Goal: Task Accomplishment & Management: Manage account settings

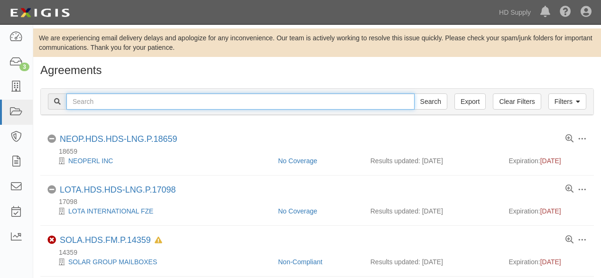
click at [114, 102] on input "text" at bounding box center [240, 101] width 348 height 16
type input "buildpro"
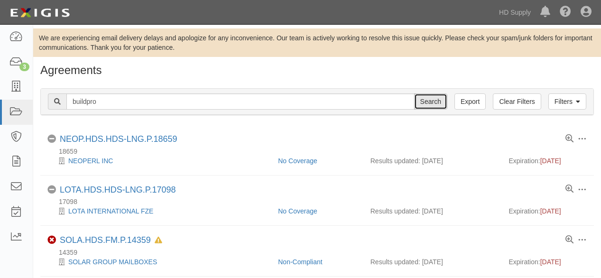
click at [437, 98] on input "Search" at bounding box center [430, 101] width 33 height 16
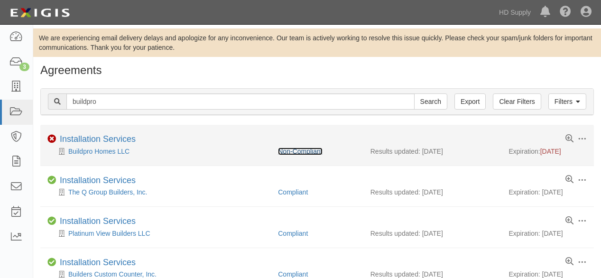
click at [302, 148] on link "Non-Compliant" at bounding box center [300, 151] width 44 height 8
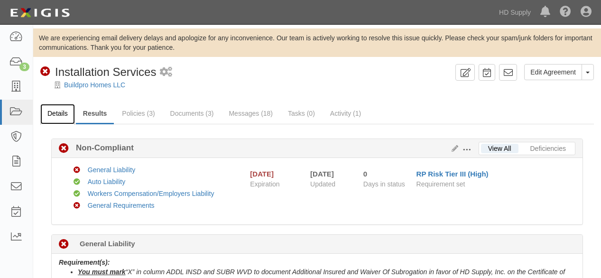
click at [62, 108] on link "Details" at bounding box center [57, 114] width 35 height 20
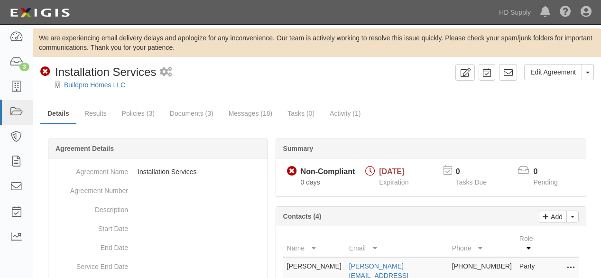
scroll to position [158, 0]
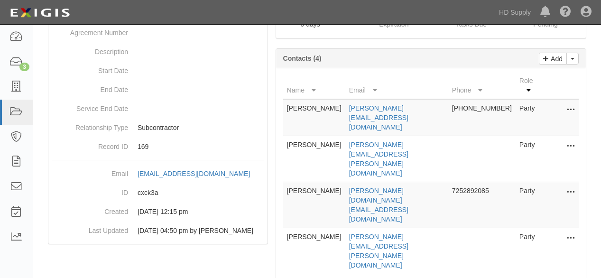
click at [574, 232] on icon at bounding box center [570, 238] width 8 height 12
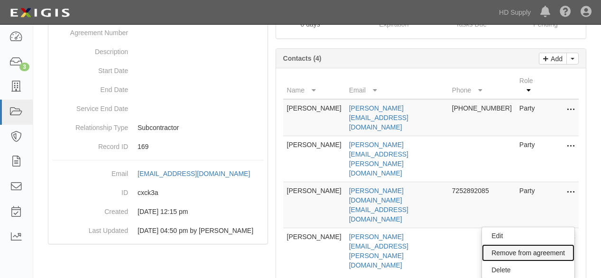
click at [505, 244] on link "Remove from agreement" at bounding box center [528, 252] width 92 height 17
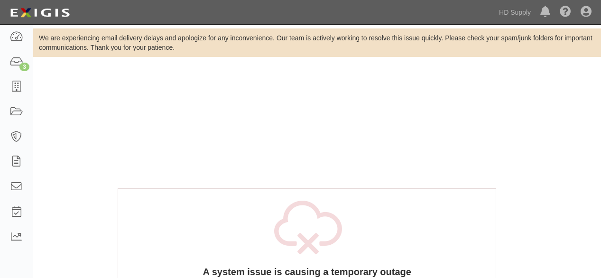
scroll to position [158, 0]
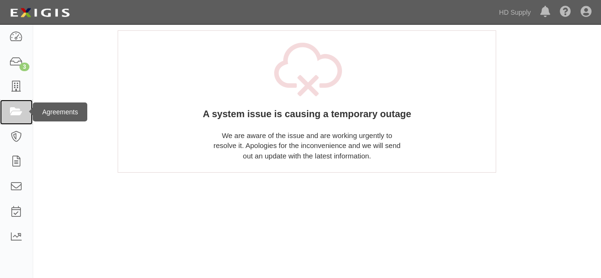
click at [20, 110] on icon at bounding box center [15, 112] width 13 height 11
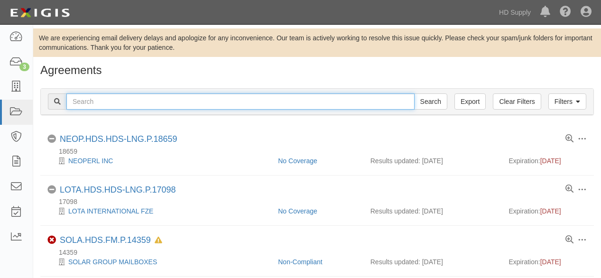
click at [171, 102] on input "text" at bounding box center [240, 101] width 348 height 16
type input "buildpro"
click at [414, 93] on input "Search" at bounding box center [430, 101] width 33 height 16
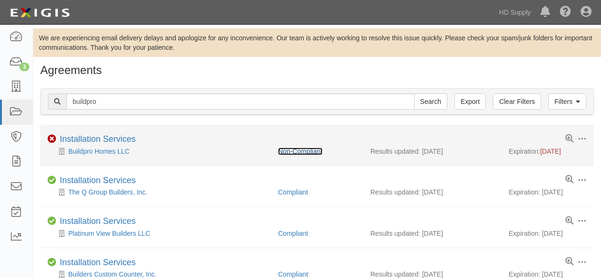
click at [306, 150] on link "Non-Compliant" at bounding box center [300, 151] width 44 height 8
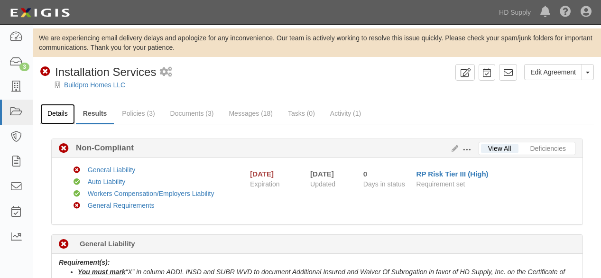
click at [54, 110] on link "Details" at bounding box center [57, 114] width 35 height 20
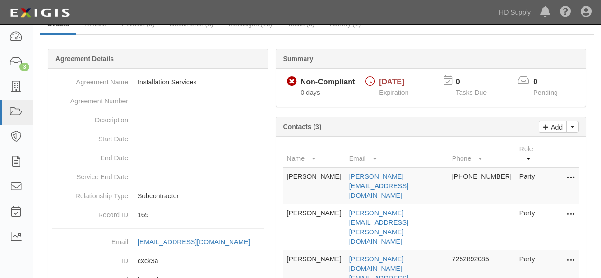
scroll to position [105, 0]
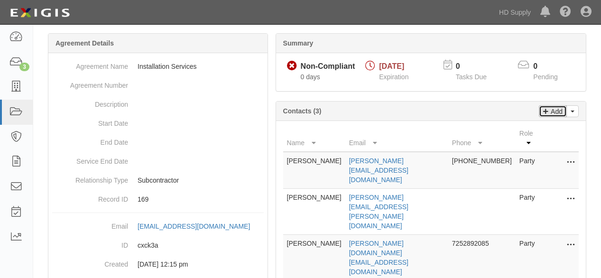
click at [555, 113] on p "Add" at bounding box center [555, 111] width 14 height 11
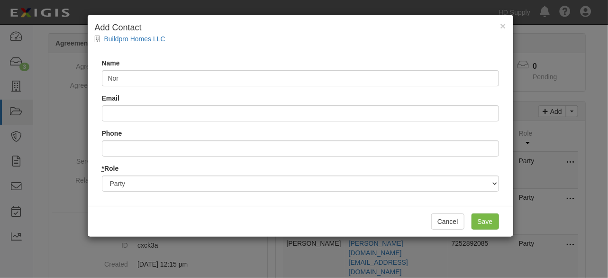
type input "[PERSON_NAME]"
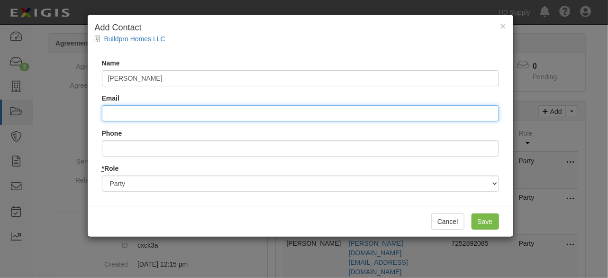
drag, startPoint x: 183, startPoint y: 118, endPoint x: 179, endPoint y: 113, distance: 7.1
click at [183, 118] on input "Email" at bounding box center [300, 113] width 397 height 16
type input "[PERSON_NAME][EMAIL_ADDRESS][DOMAIN_NAME]"
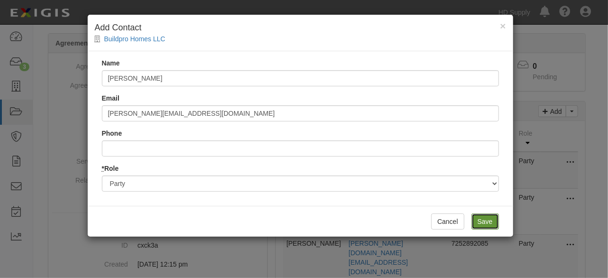
click at [488, 221] on input "Save" at bounding box center [485, 221] width 27 height 16
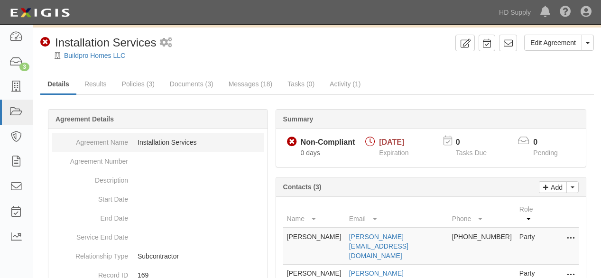
scroll to position [0, 0]
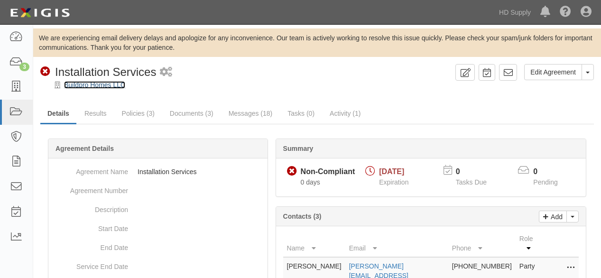
click at [76, 86] on link "Buildpro Homes LLC" at bounding box center [94, 85] width 61 height 8
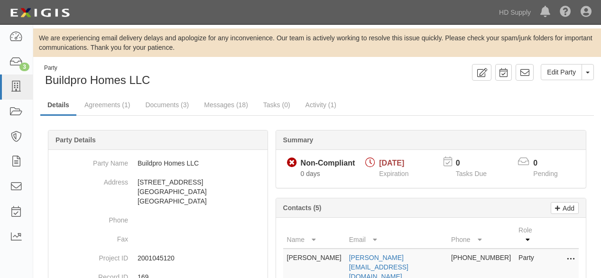
scroll to position [105, 0]
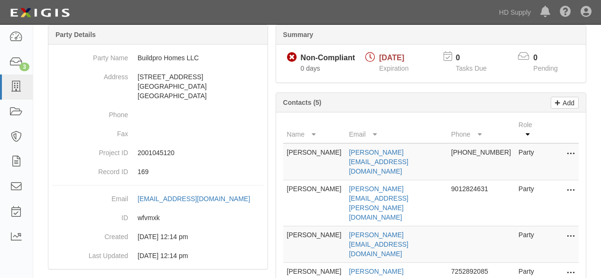
click at [565, 184] on button at bounding box center [568, 190] width 12 height 13
click at [523, 196] on link "Delete" at bounding box center [536, 204] width 75 height 17
